Goal: Task Accomplishment & Management: Manage account settings

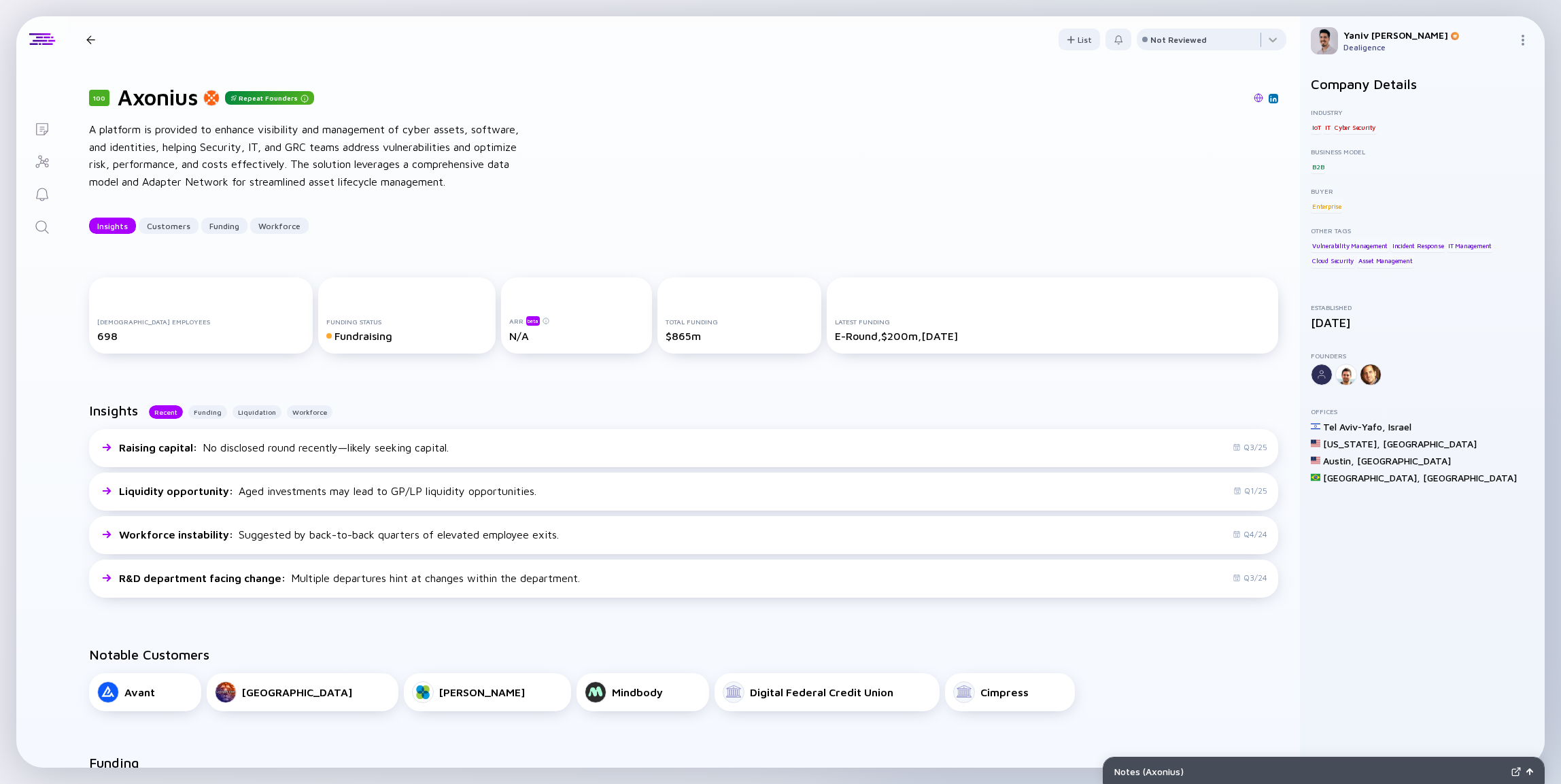
click at [43, 127] on icon "Lists" at bounding box center [42, 129] width 16 height 16
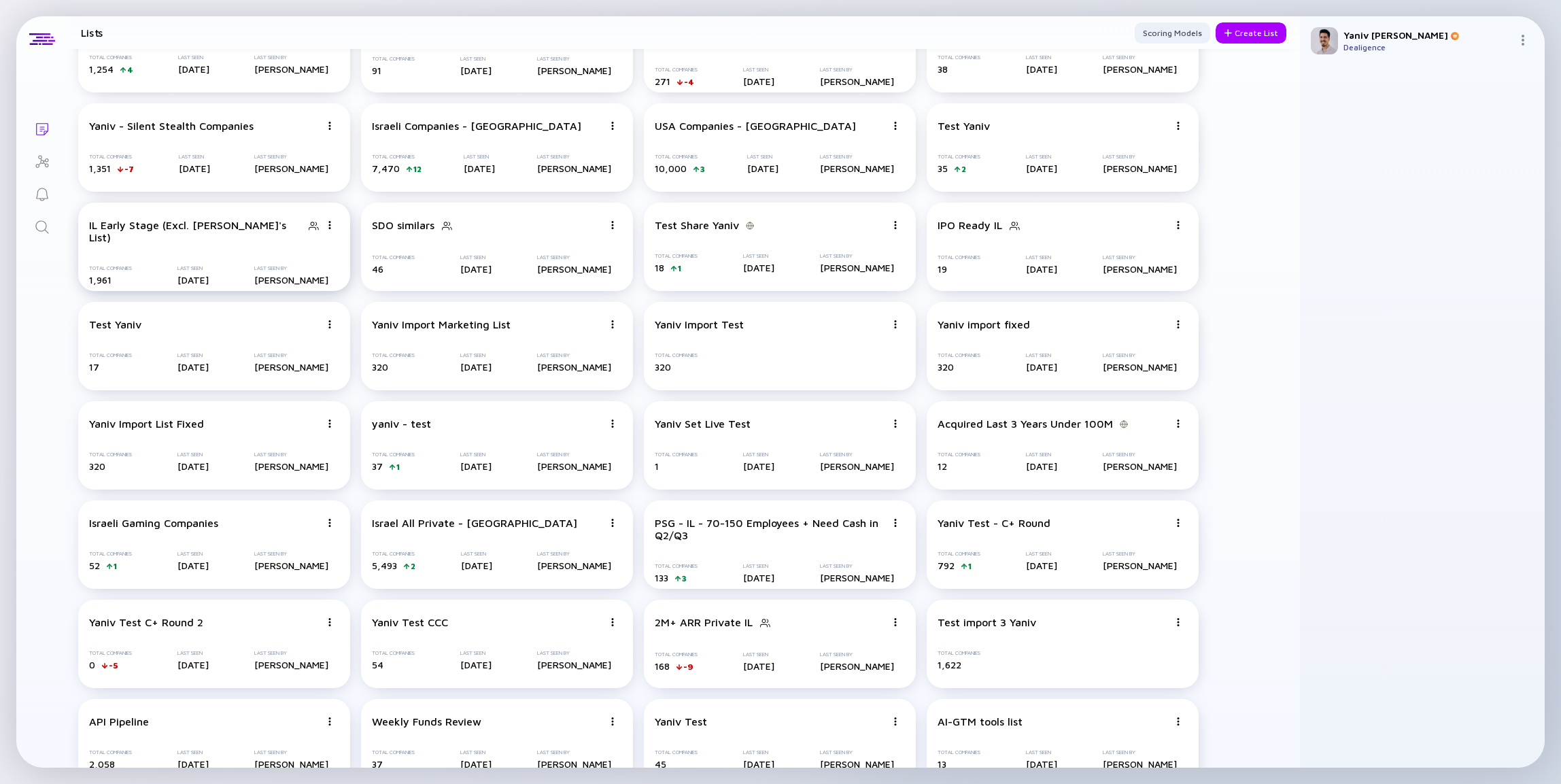
scroll to position [100, 0]
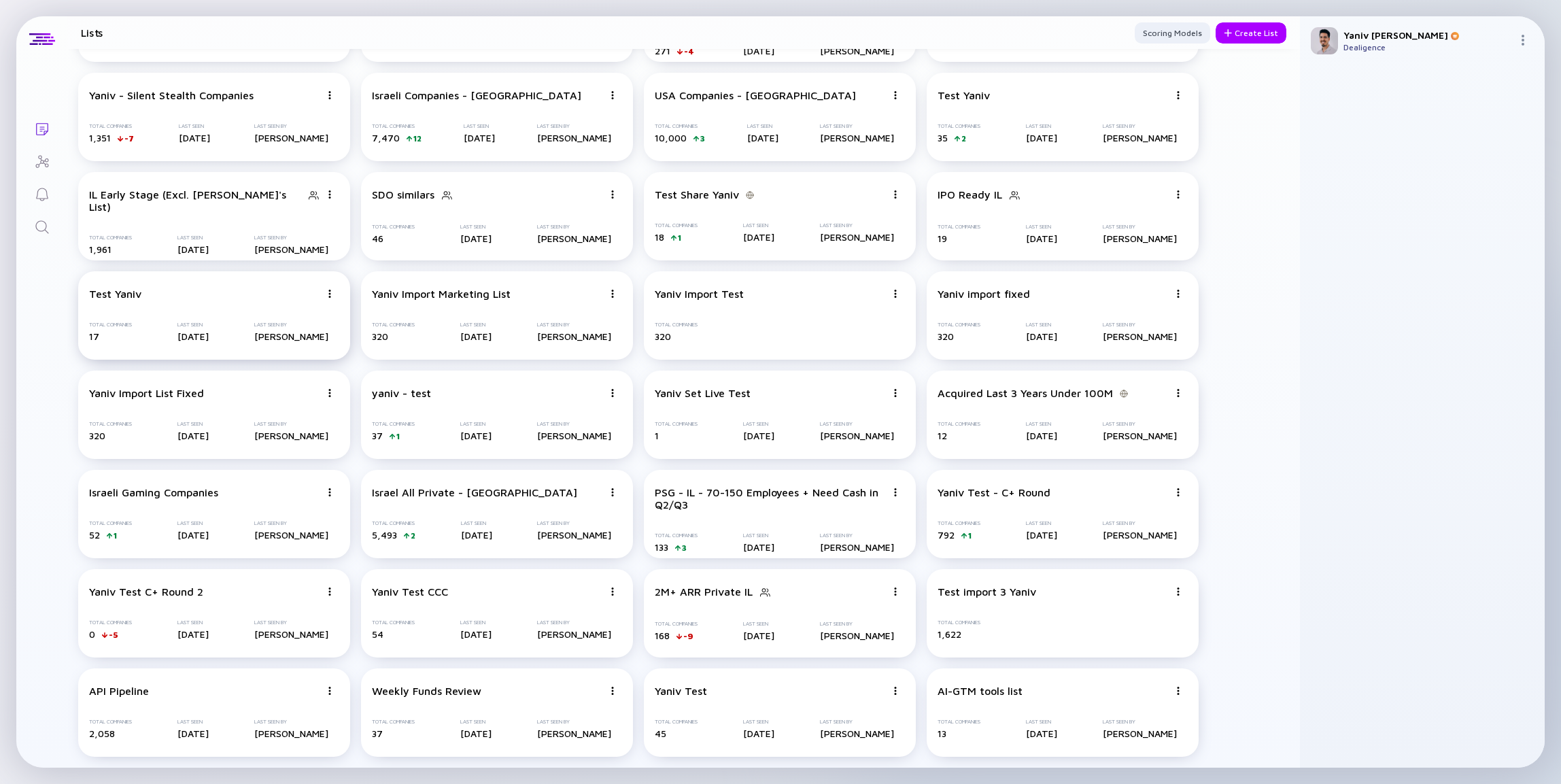
click at [257, 308] on div "Test Yaniv Total Companies 17 Last Seen Feb 16, 2025 Last Seen By Yaniv Pinchas" at bounding box center [214, 316] width 272 height 89
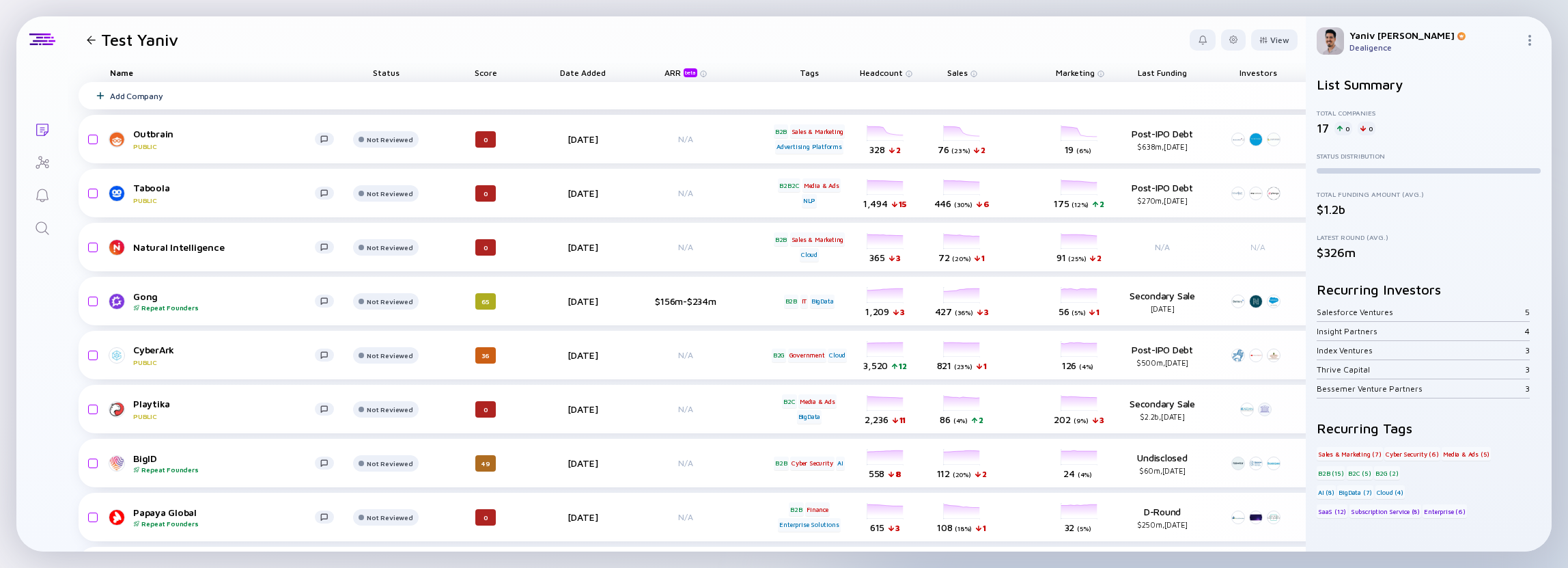
click at [667, 95] on div "Add Company" at bounding box center [708, 96] width 1258 height 27
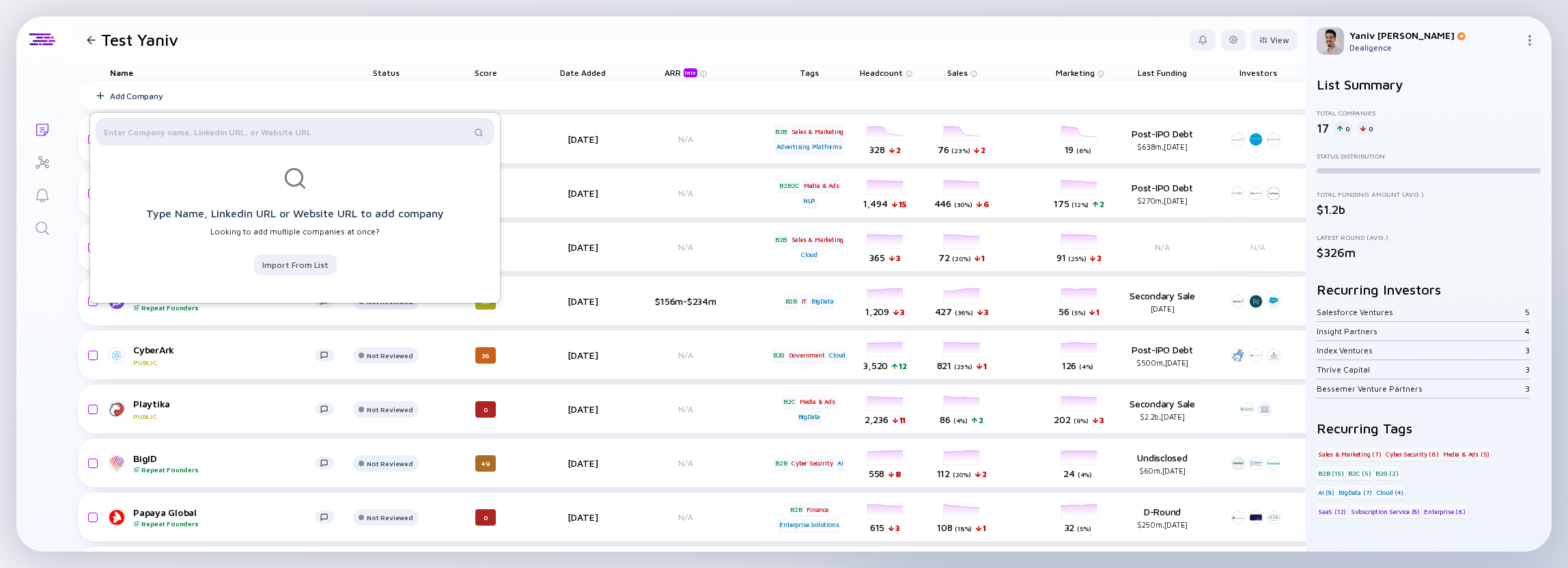
click at [411, 130] on input "text" at bounding box center [287, 132] width 367 height 14
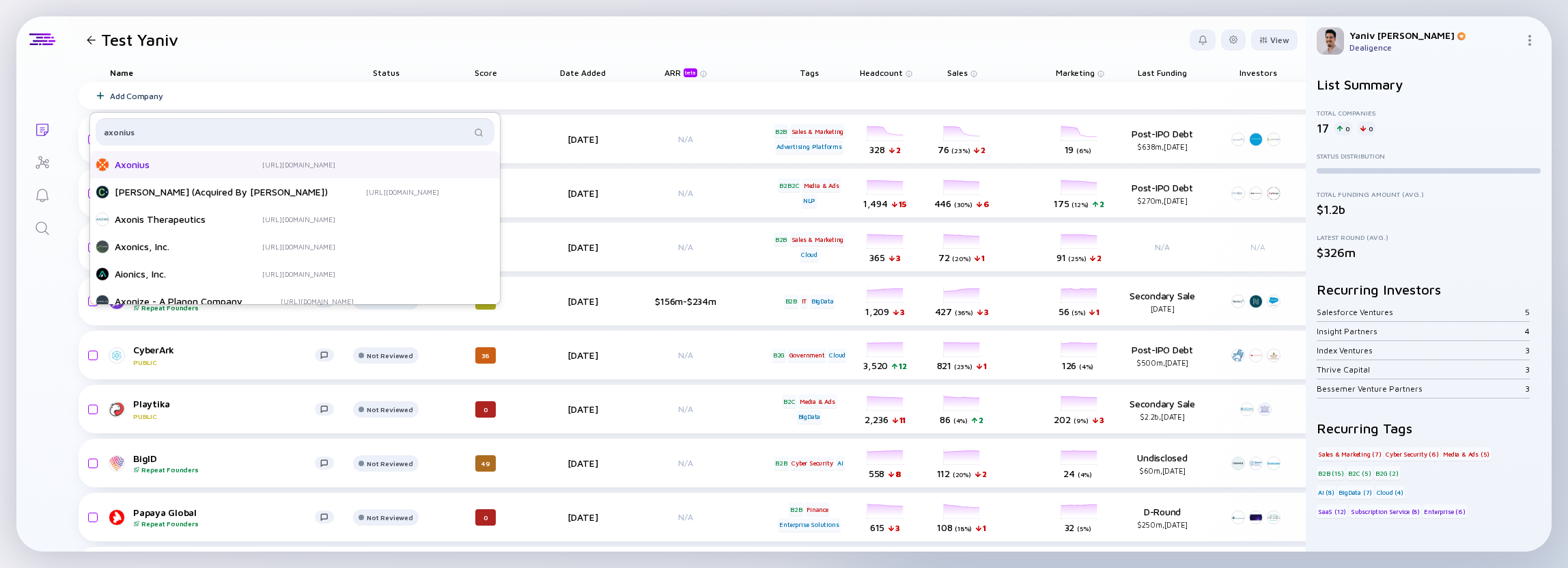
type input "axonius"
click at [334, 167] on div "https://www.axonius.com/" at bounding box center [299, 165] width 73 height 10
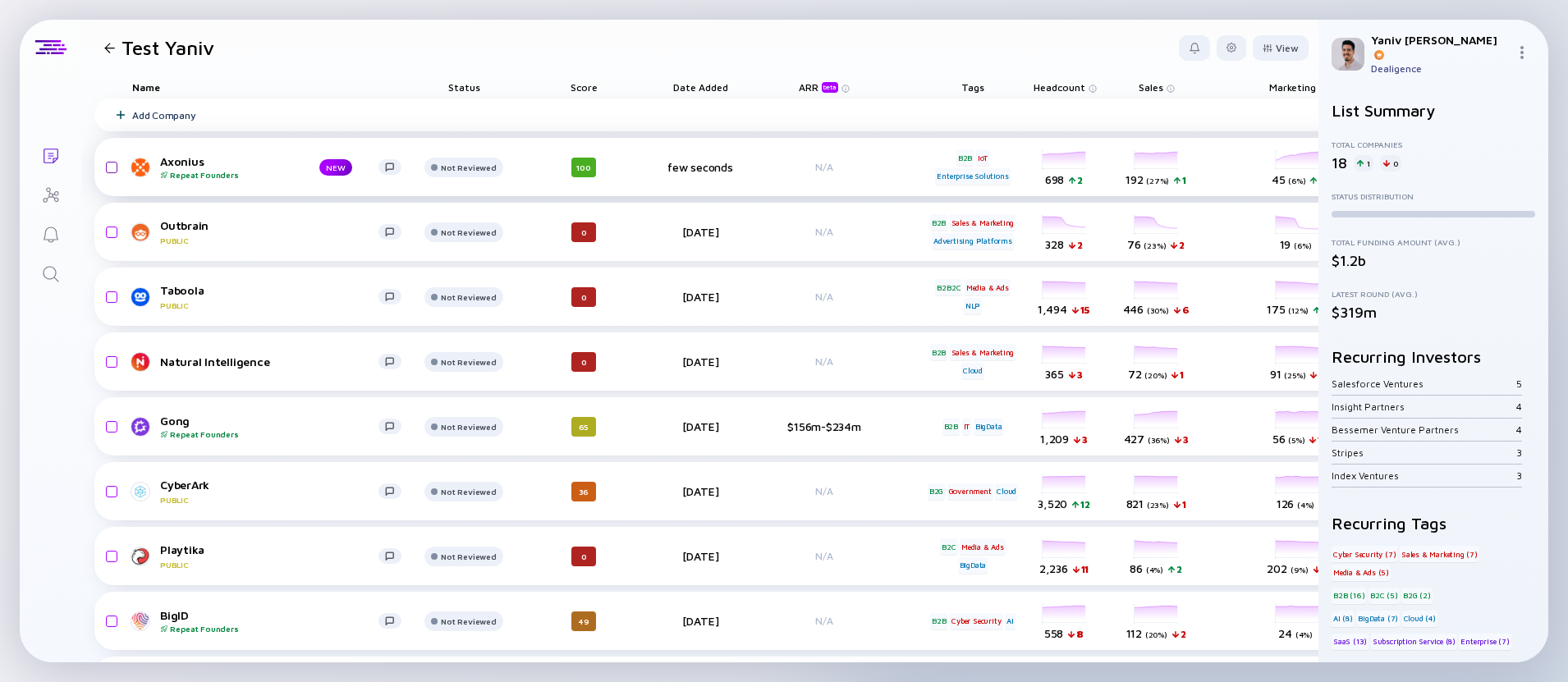
click at [111, 161] on input "checkbox" at bounding box center [110, 167] width 20 height 38
click at [1235, 35] on div "Remove from list" at bounding box center [1257, 48] width 104 height 26
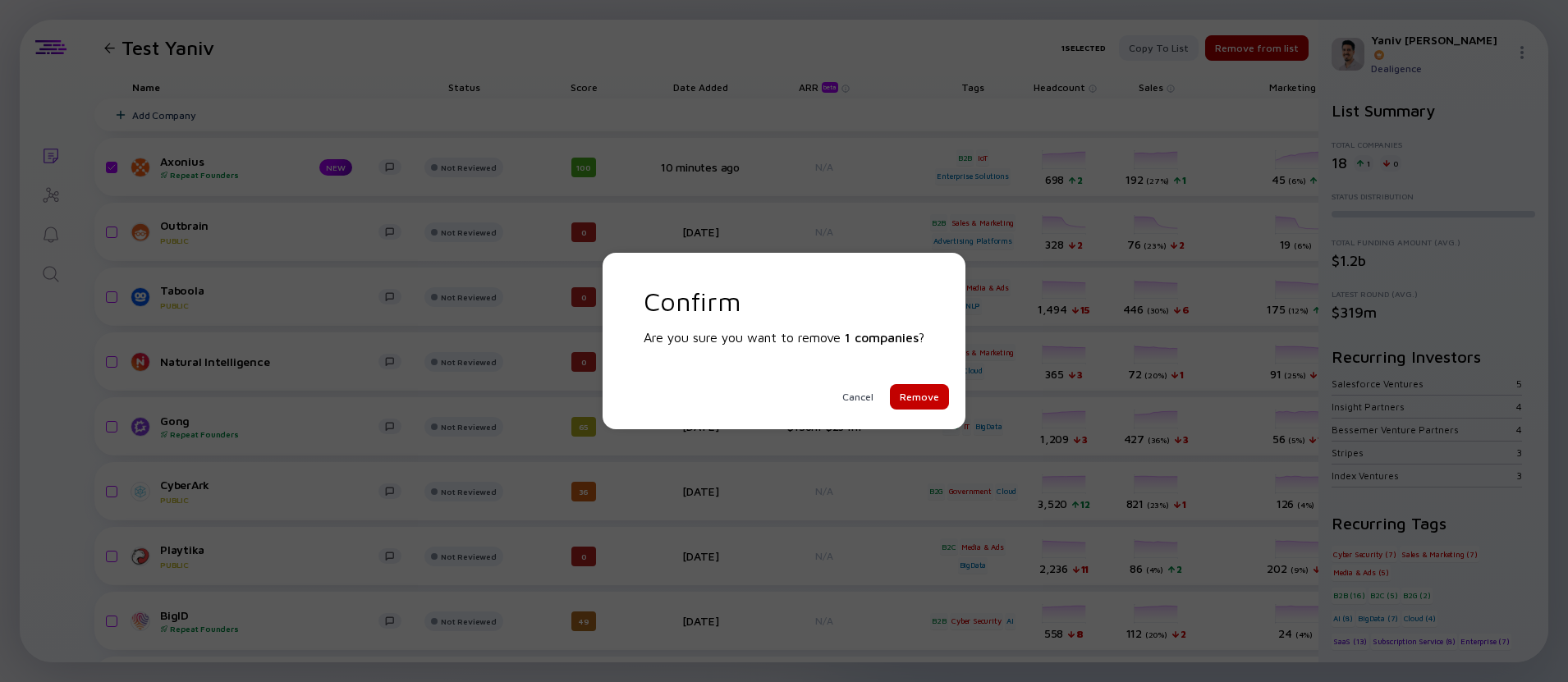
click at [937, 395] on div "Remove" at bounding box center [920, 396] width 59 height 26
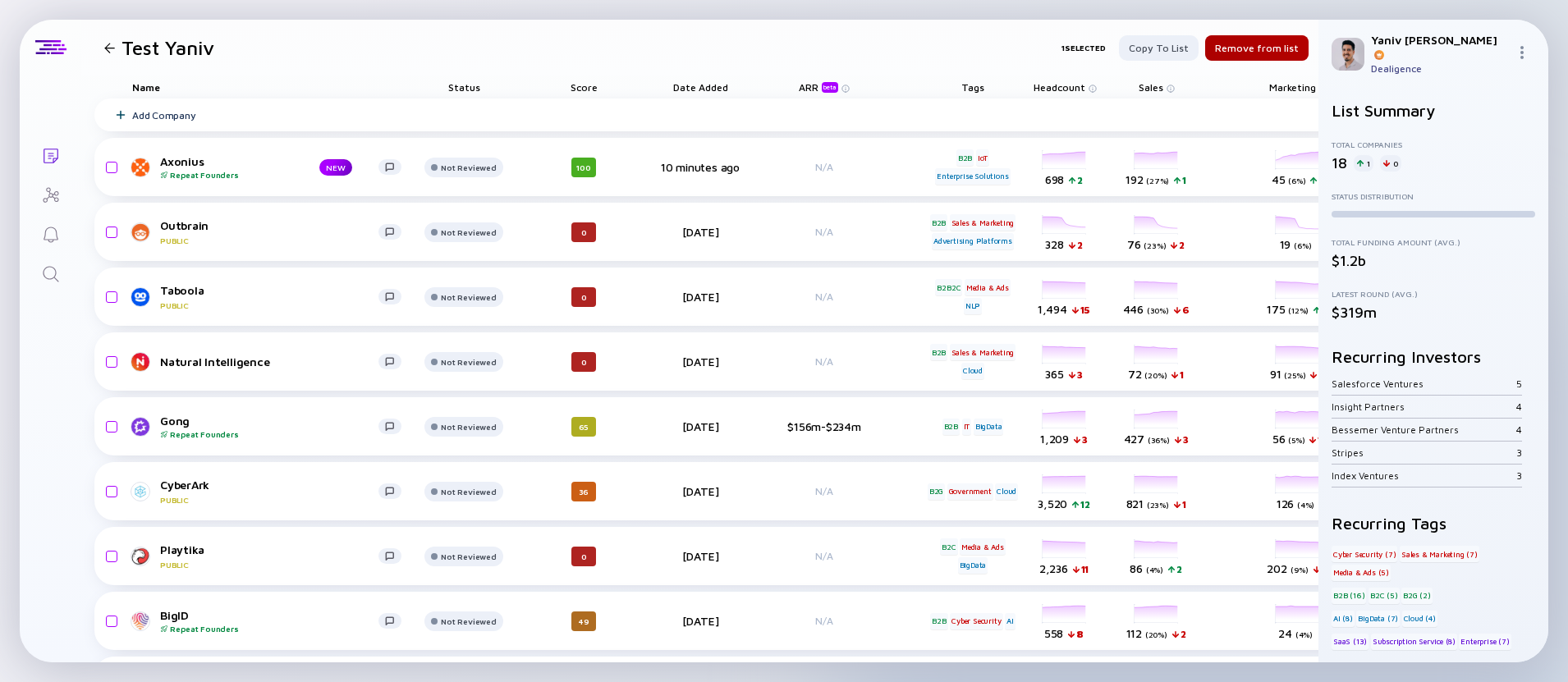
click at [953, 23] on header "Test Yaniv 1 selected Copy to list Remove from list" at bounding box center [700, 48] width 1237 height 56
checkbox input "false"
click at [704, 169] on div "a minute ago" at bounding box center [700, 166] width 92 height 14
